Goal: Check status: Check status

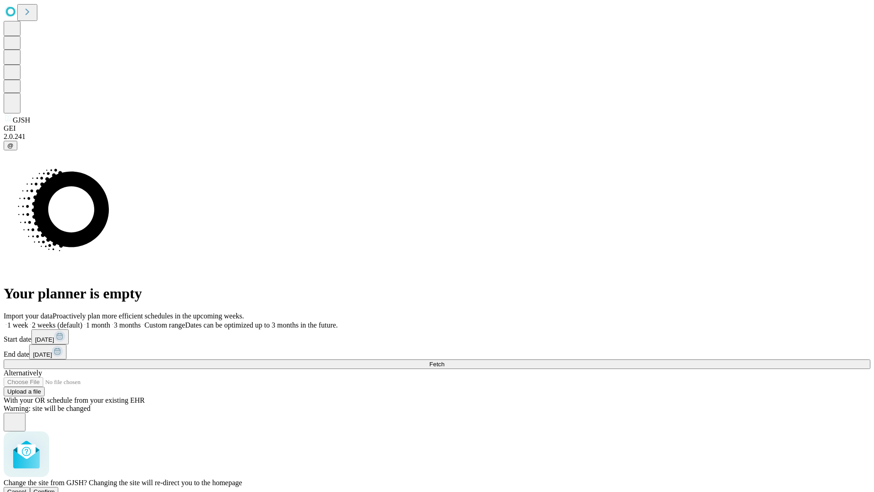
click at [55, 488] on span "Confirm" at bounding box center [44, 491] width 21 height 7
click at [110, 321] on label "1 month" at bounding box center [96, 325] width 28 height 8
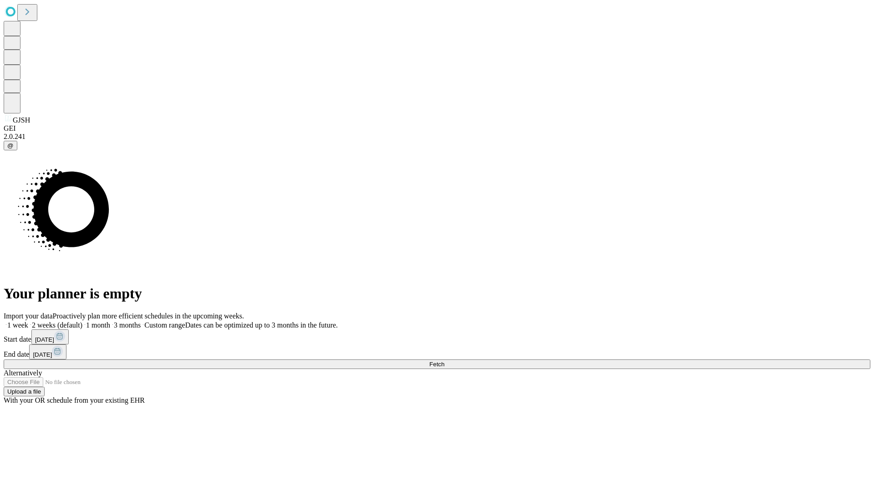
click at [444, 361] on span "Fetch" at bounding box center [436, 364] width 15 height 7
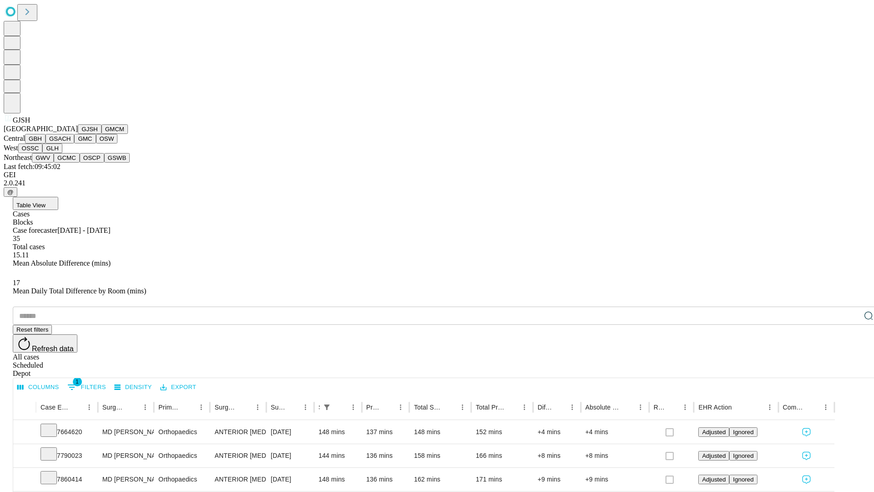
click at [102, 134] on button "GMCM" at bounding box center [115, 129] width 26 height 10
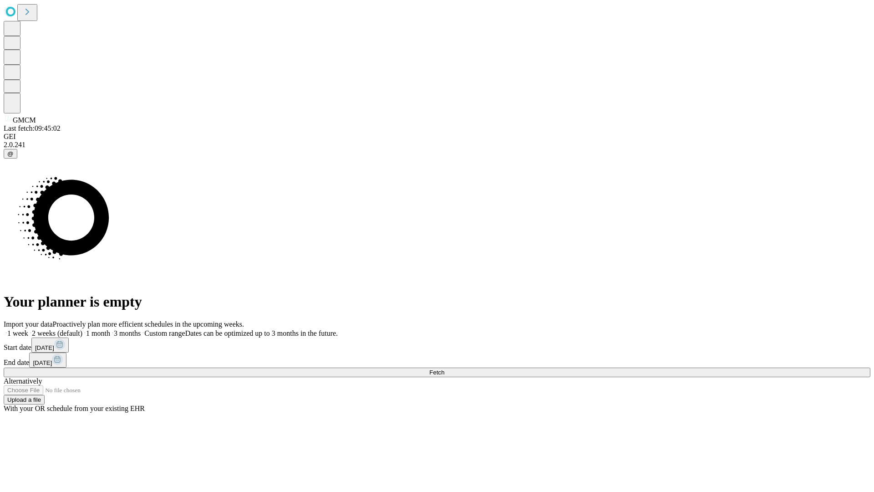
click at [110, 329] on label "1 month" at bounding box center [96, 333] width 28 height 8
click at [444, 369] on span "Fetch" at bounding box center [436, 372] width 15 height 7
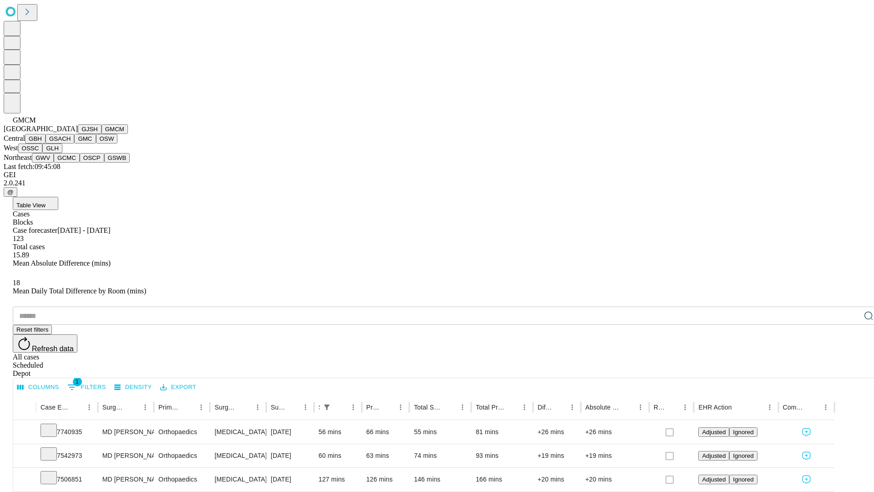
click at [46, 143] on button "GBH" at bounding box center [35, 139] width 20 height 10
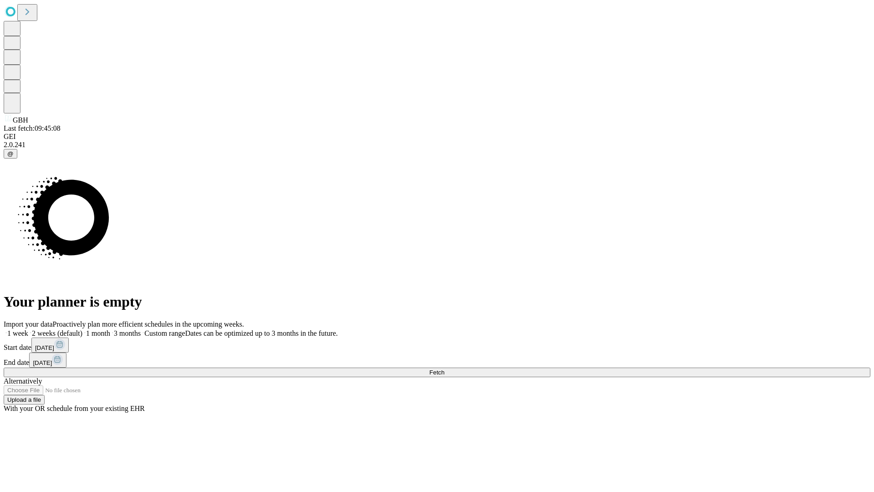
click at [110, 329] on label "1 month" at bounding box center [96, 333] width 28 height 8
click at [444, 369] on span "Fetch" at bounding box center [436, 372] width 15 height 7
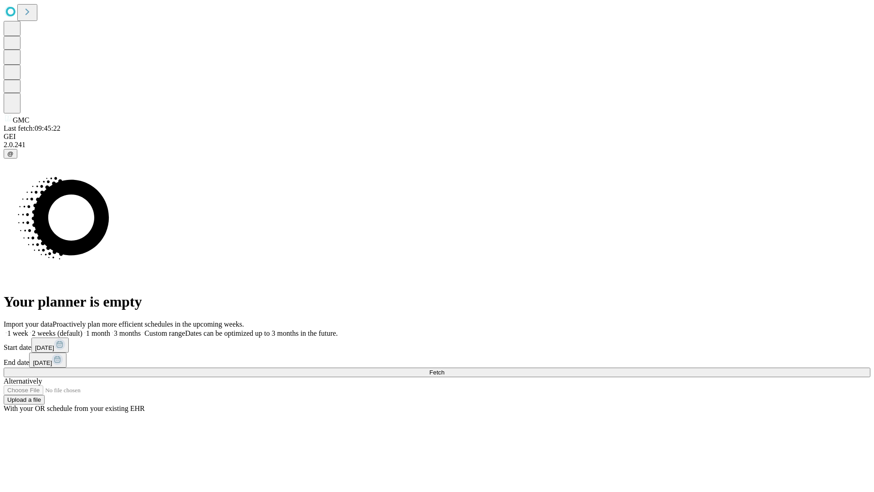
click at [444, 369] on span "Fetch" at bounding box center [436, 372] width 15 height 7
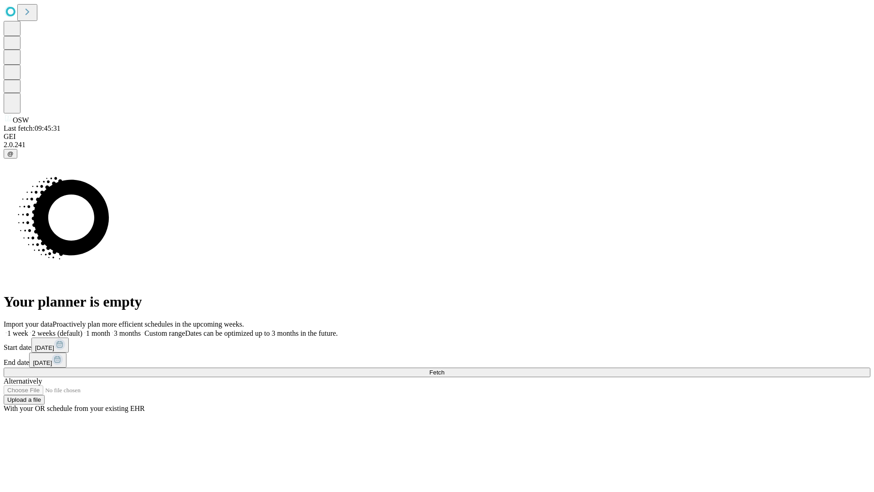
click at [110, 329] on label "1 month" at bounding box center [96, 333] width 28 height 8
click at [444, 369] on span "Fetch" at bounding box center [436, 372] width 15 height 7
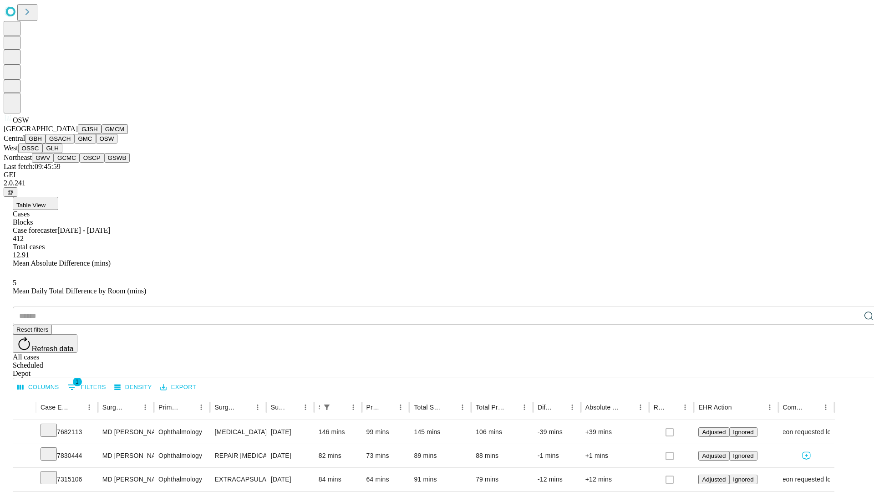
click at [43, 153] on button "OSSC" at bounding box center [30, 148] width 25 height 10
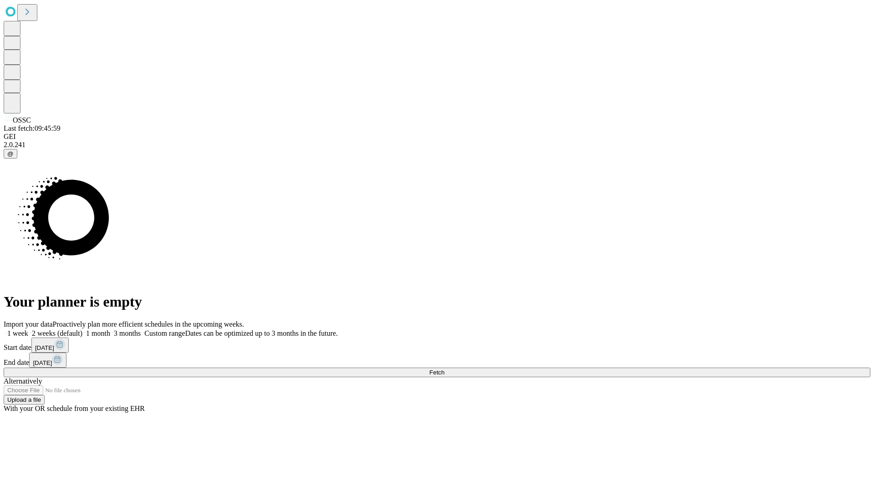
click at [110, 329] on label "1 month" at bounding box center [96, 333] width 28 height 8
click at [444, 369] on span "Fetch" at bounding box center [436, 372] width 15 height 7
click at [110, 329] on label "1 month" at bounding box center [96, 333] width 28 height 8
click at [444, 369] on span "Fetch" at bounding box center [436, 372] width 15 height 7
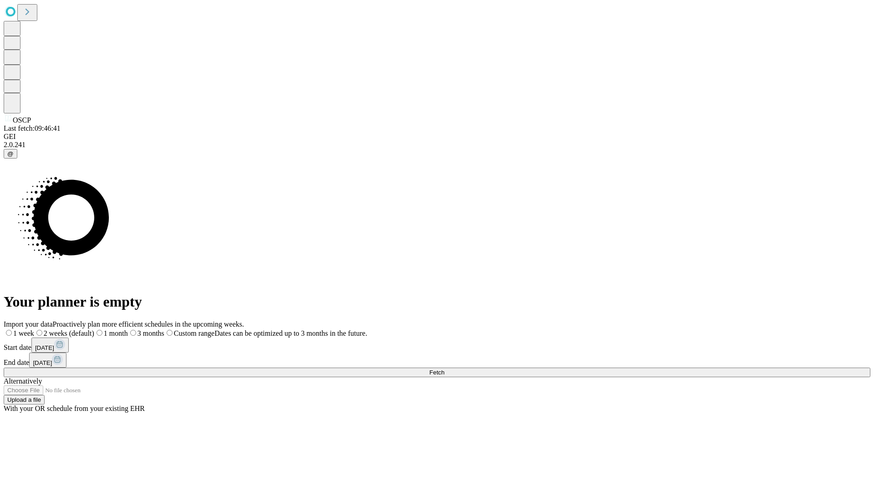
click at [128, 329] on label "1 month" at bounding box center [111, 333] width 34 height 8
click at [444, 369] on span "Fetch" at bounding box center [436, 372] width 15 height 7
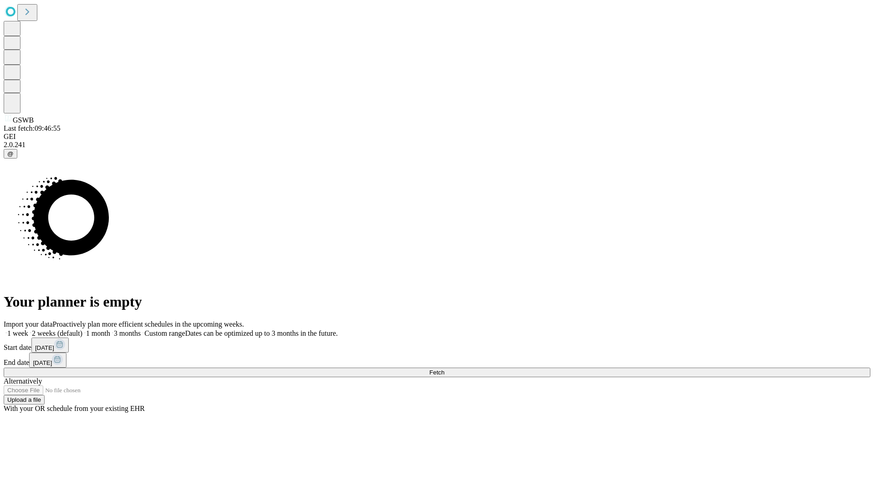
click at [110, 329] on label "1 month" at bounding box center [96, 333] width 28 height 8
click at [444, 369] on span "Fetch" at bounding box center [436, 372] width 15 height 7
